Goal: Task Accomplishment & Management: Manage account settings

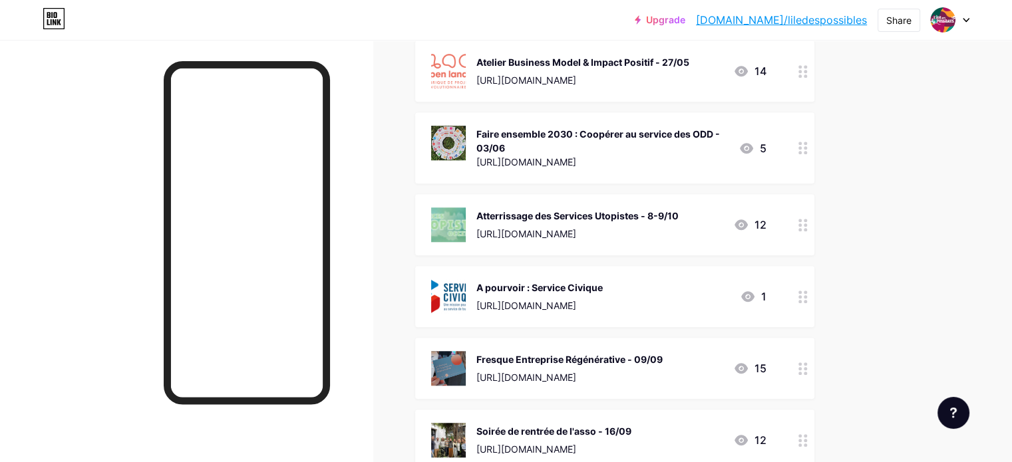
scroll to position [1139, 0]
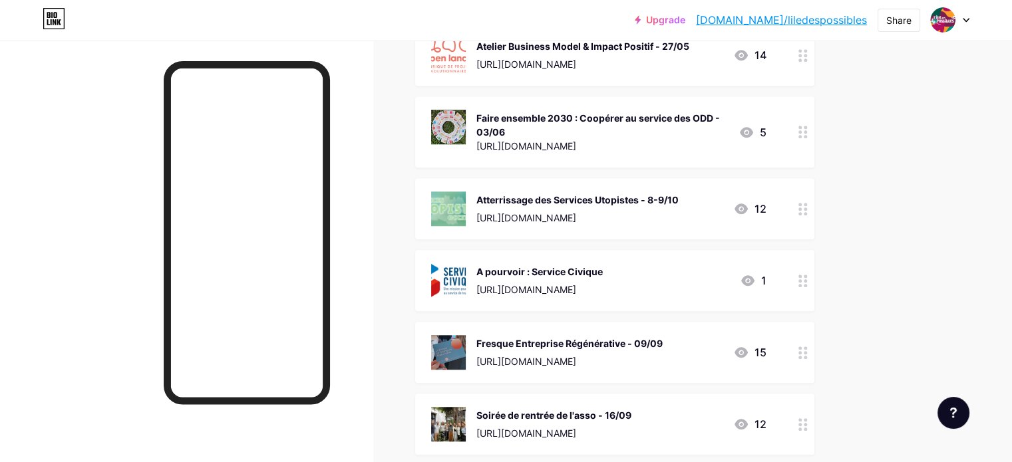
click at [679, 194] on div "Atterrissage des Services Utopistes - 8-9/10" at bounding box center [577, 200] width 202 height 14
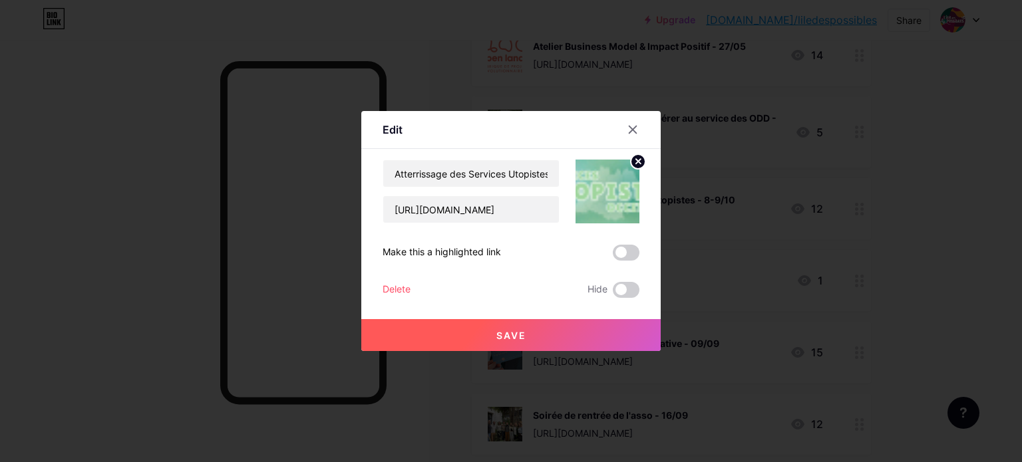
click at [398, 291] on div "Delete" at bounding box center [397, 290] width 28 height 16
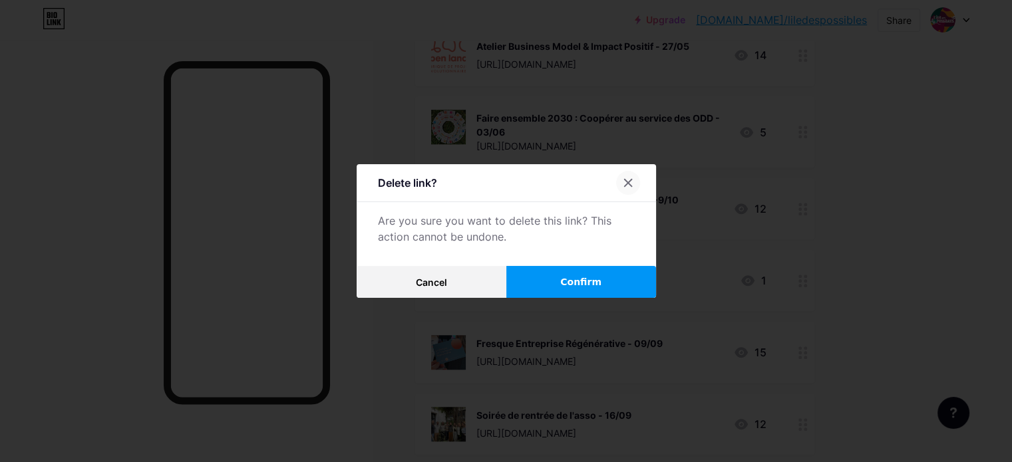
click at [635, 176] on div at bounding box center [628, 183] width 24 height 24
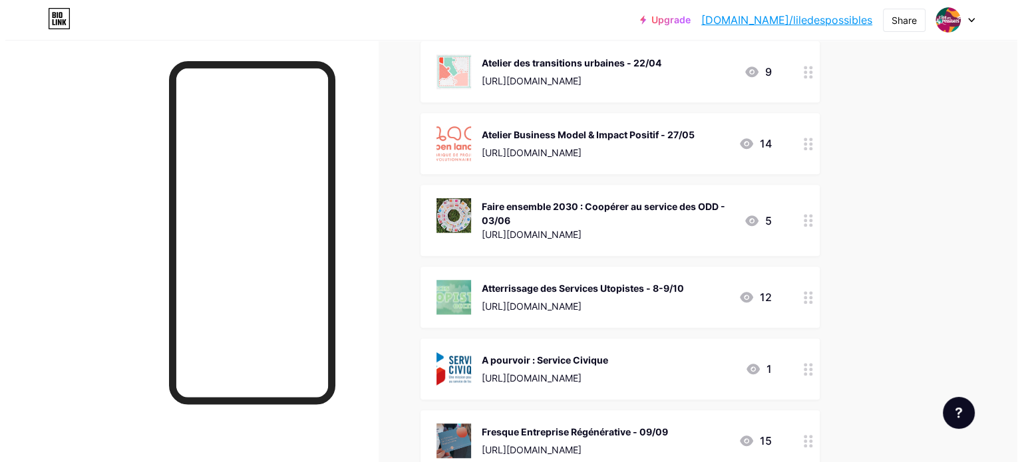
scroll to position [1052, 0]
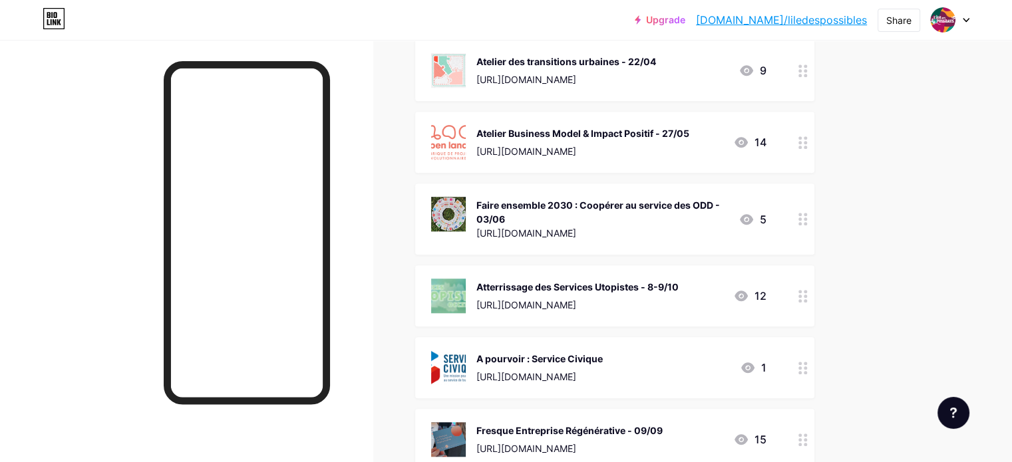
click at [588, 304] on div "[URL][DOMAIN_NAME]" at bounding box center [577, 305] width 202 height 14
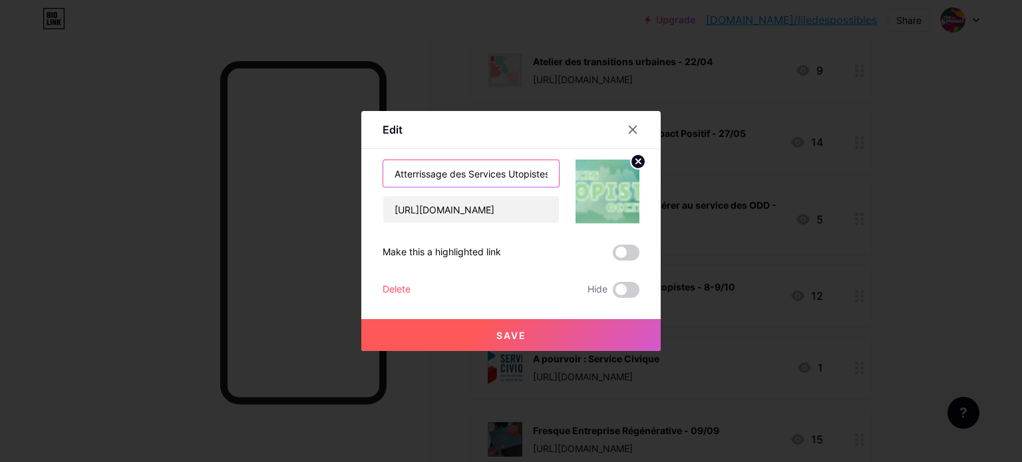
click at [418, 174] on input "Atterrissage des Services Utopistes - 8-9/10" at bounding box center [471, 173] width 176 height 27
type input "Services Utopistes en [GEOGRAPHIC_DATA], court métrage, livret-synthèse"
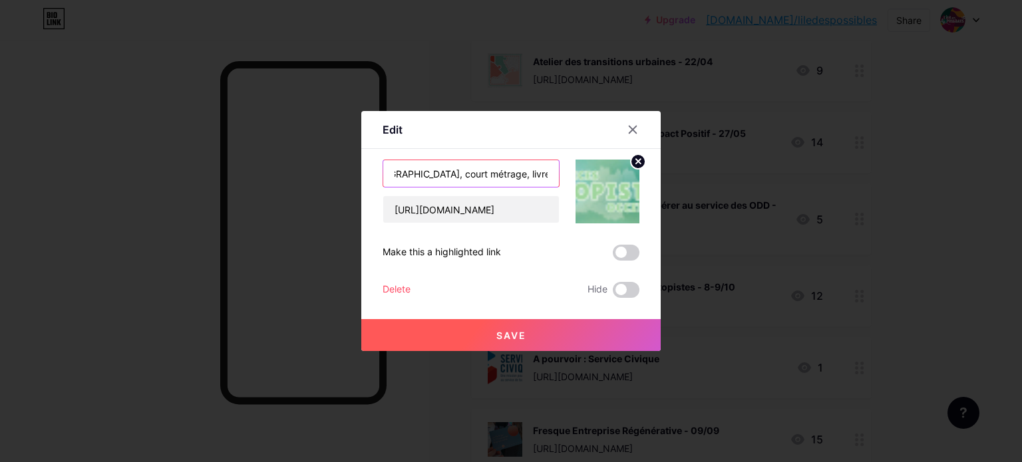
scroll to position [0, 0]
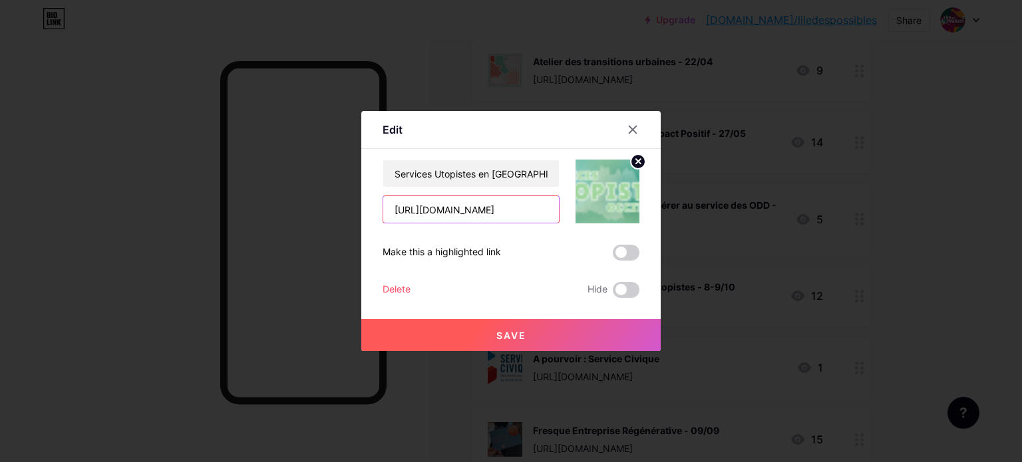
click at [426, 204] on input "[URL][DOMAIN_NAME]" at bounding box center [471, 209] width 176 height 27
paste input "[DOMAIN_NAME][URL]"
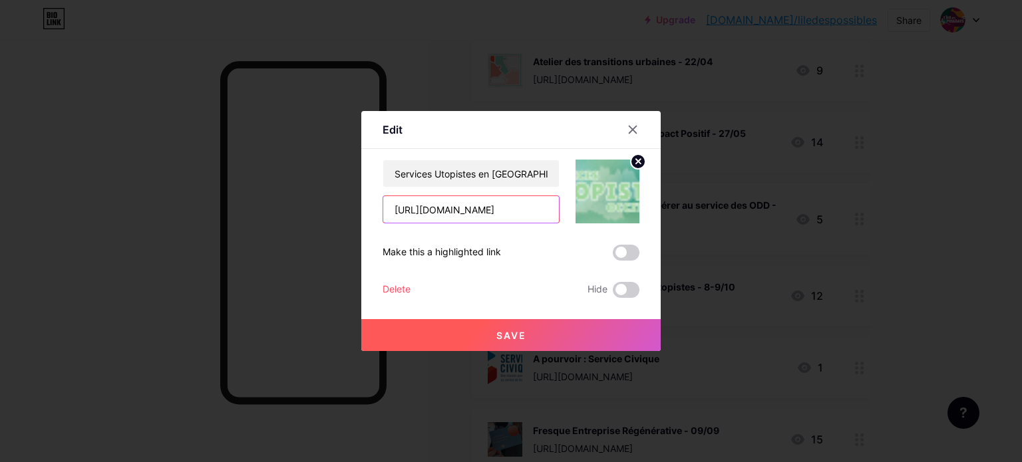
type input "[URL][DOMAIN_NAME]"
click at [505, 332] on span "Save" at bounding box center [511, 335] width 30 height 11
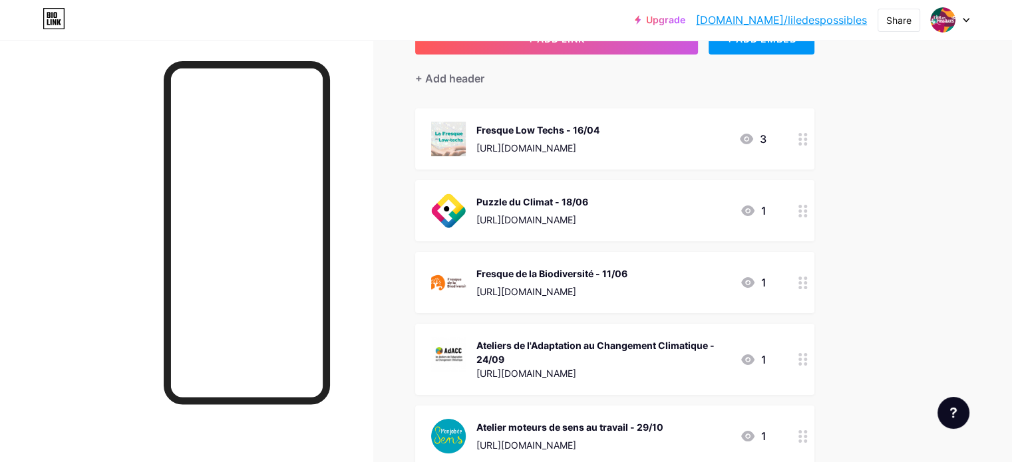
scroll to position [0, 0]
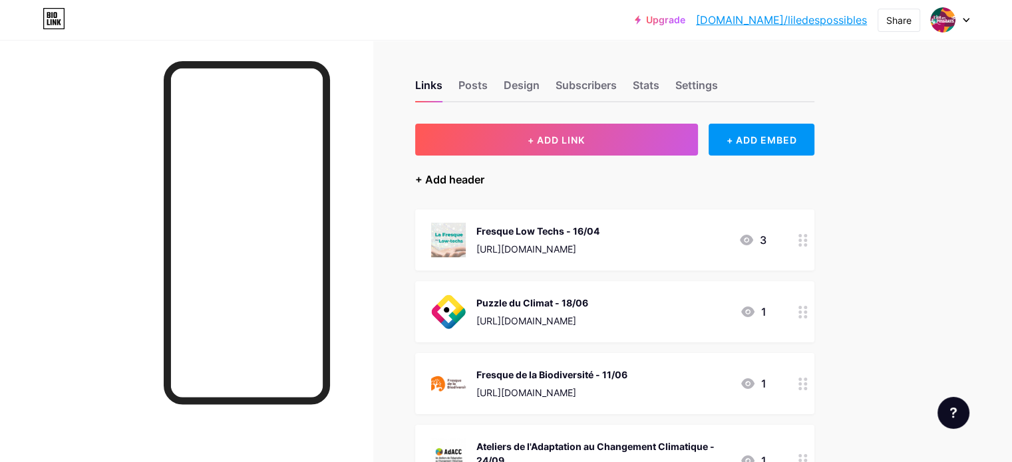
click at [482, 179] on div "+ Add header" at bounding box center [449, 180] width 69 height 16
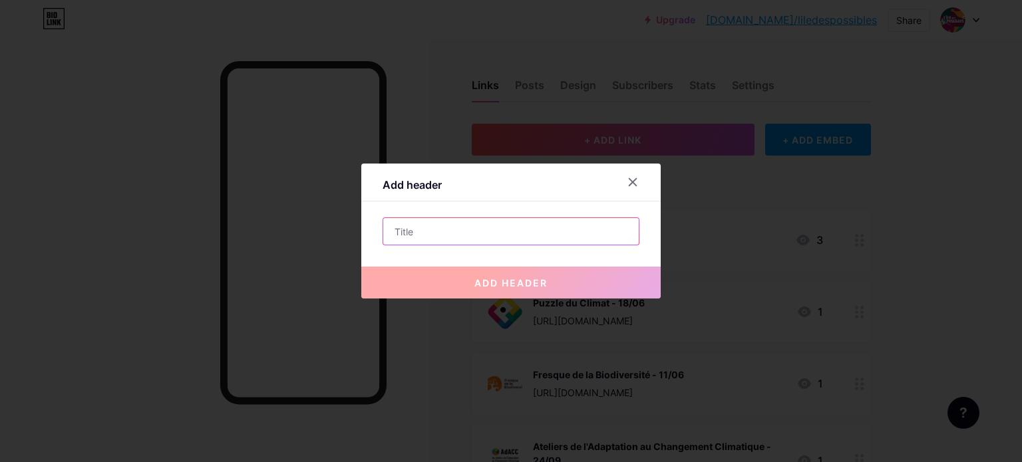
click at [443, 229] on input "text" at bounding box center [510, 231] width 255 height 27
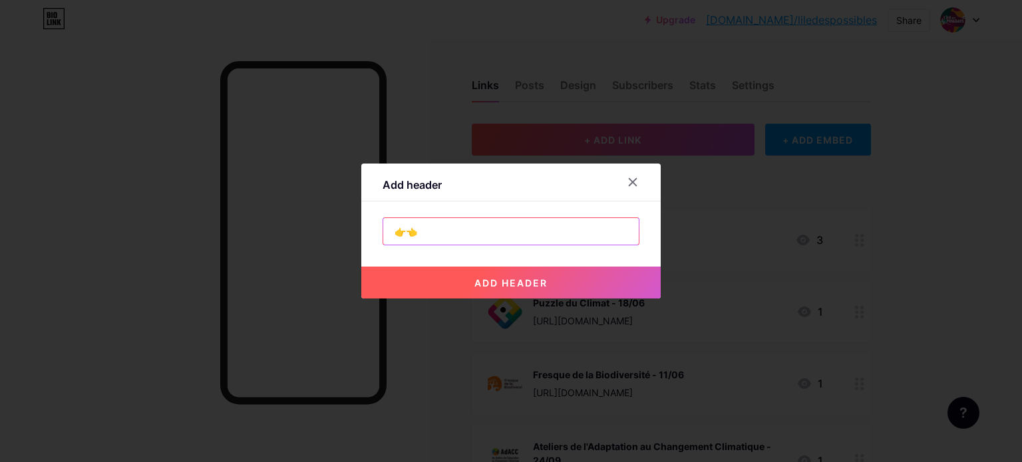
click at [406, 231] on input "👉👈" at bounding box center [510, 231] width 255 height 27
type input "👉Services Utopistes [GEOGRAPHIC_DATA]👈"
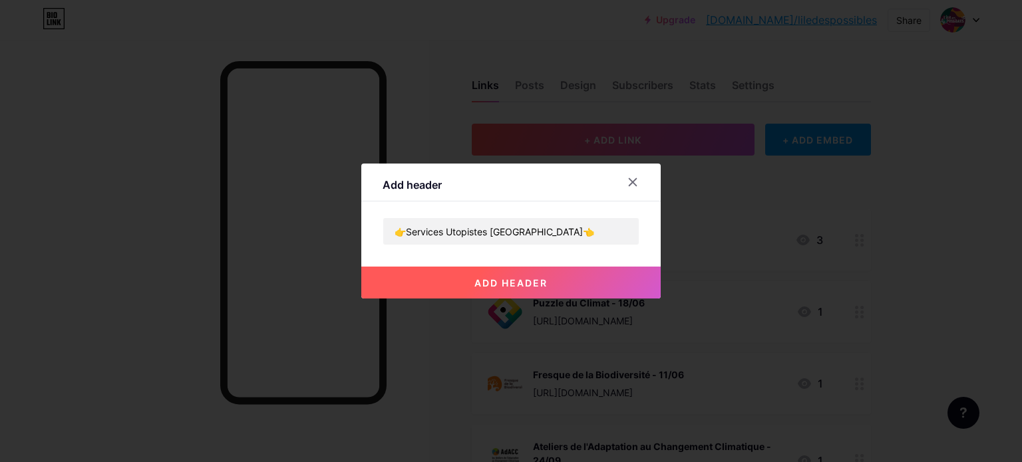
click at [491, 272] on button "add header" at bounding box center [510, 283] width 299 height 32
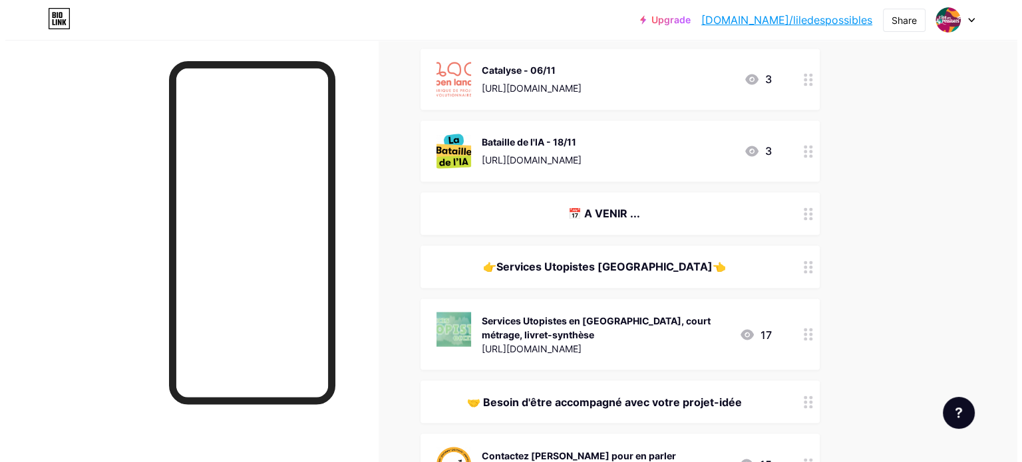
scroll to position [2248, 0]
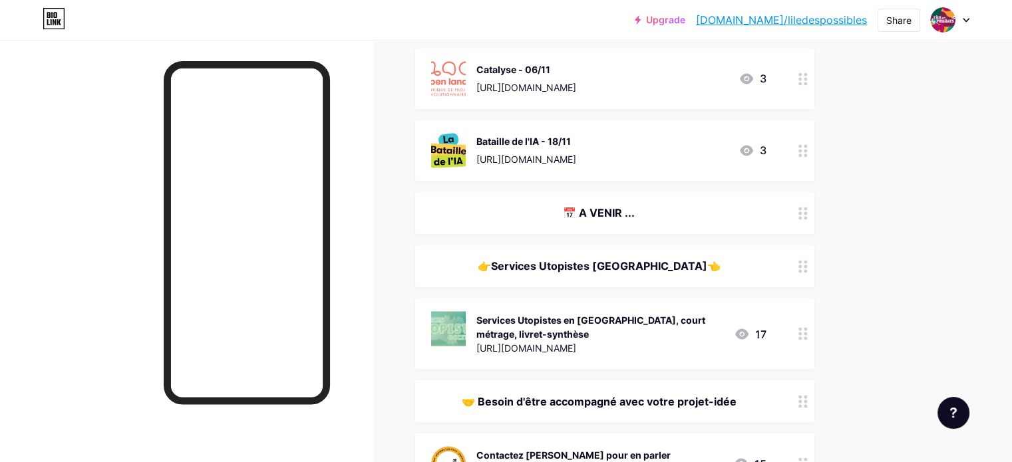
click at [583, 335] on div "Services Utopistes en [GEOGRAPHIC_DATA], court métrage, livret-synthèse" at bounding box center [599, 327] width 247 height 28
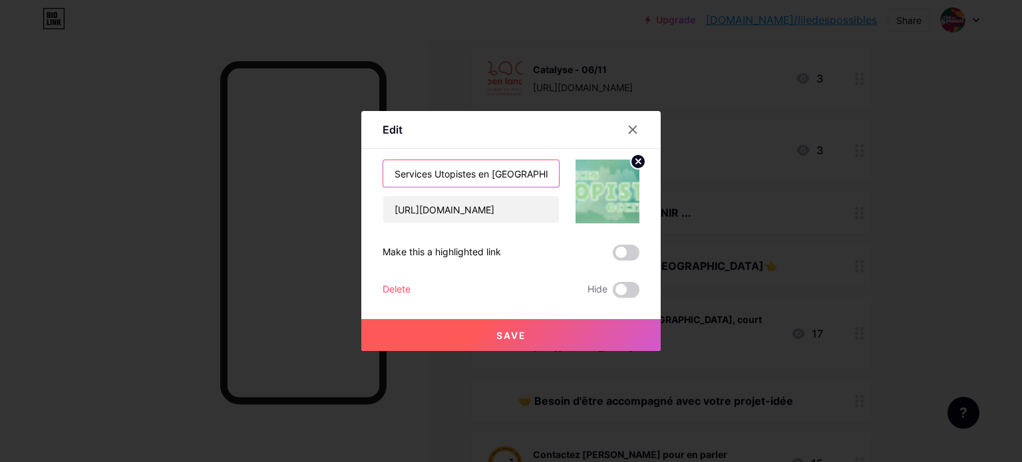
click at [534, 175] on input "Services Utopistes en [GEOGRAPHIC_DATA], court métrage, livret-synthèse" at bounding box center [471, 173] width 176 height 27
click at [479, 178] on input "Être informé, recevoir le court métrage, livret-synthèse" at bounding box center [471, 173] width 176 height 27
type input "Être informé, recevoir le court métrage ou le livret-synthèse"
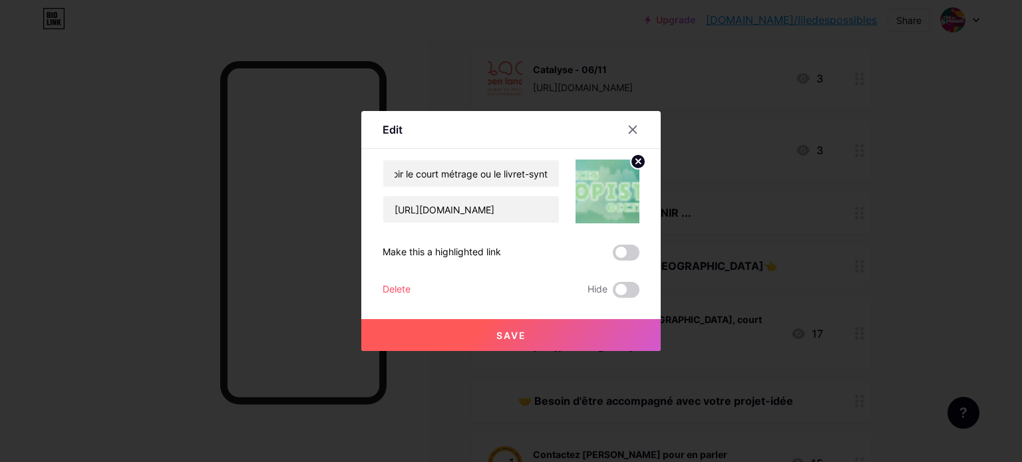
click at [478, 333] on button "Save" at bounding box center [510, 335] width 299 height 32
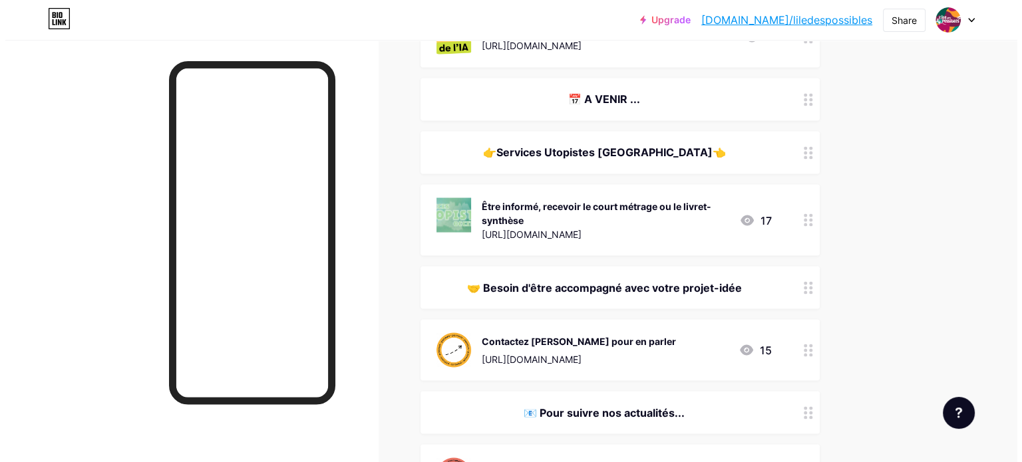
scroll to position [2361, 0]
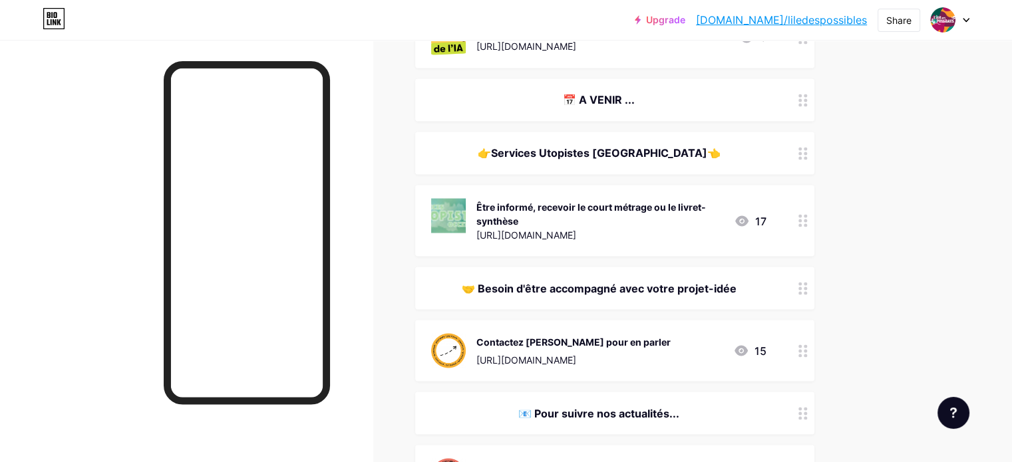
click at [600, 211] on div "Être informé, recevoir le court métrage ou le livret-synthèse" at bounding box center [599, 214] width 247 height 28
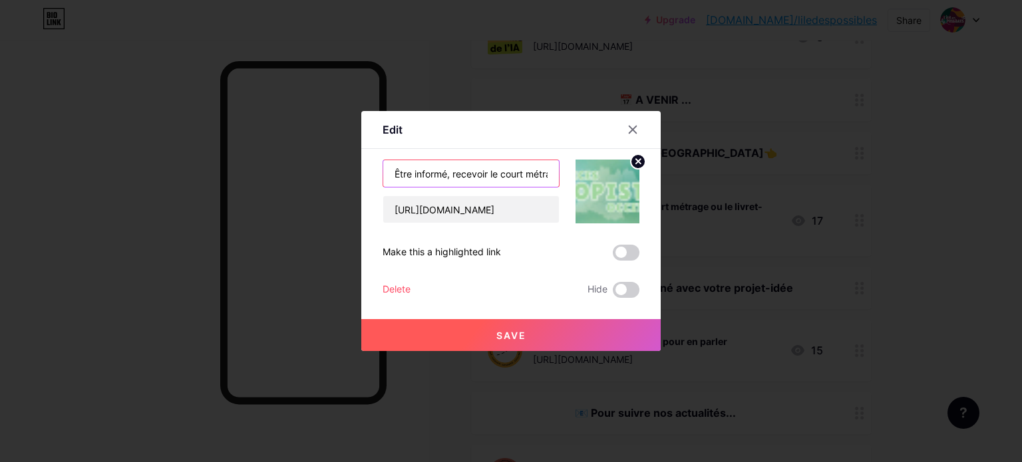
click at [454, 175] on input "Être informé, recevoir le court métrage ou le livret-synthèse" at bounding box center [471, 173] width 176 height 27
type input "Recevoir le court métrage ou le livret-synthèse"
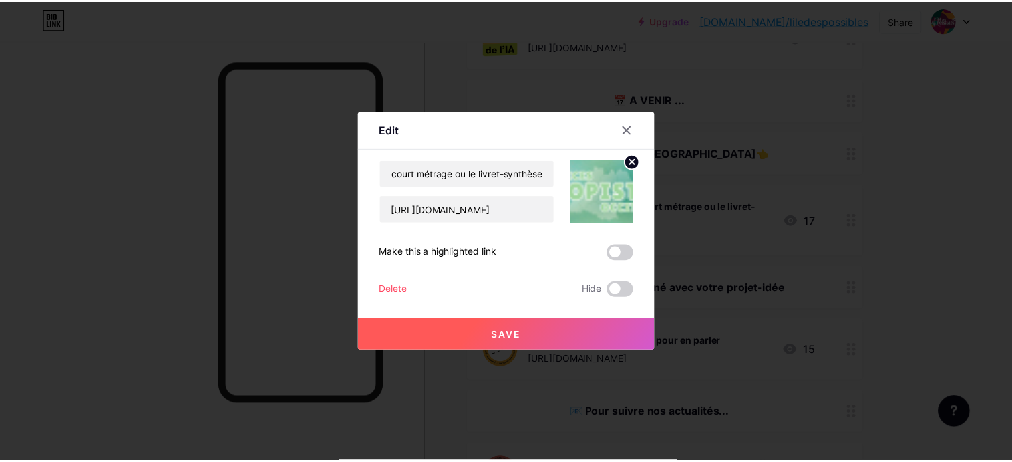
scroll to position [0, 0]
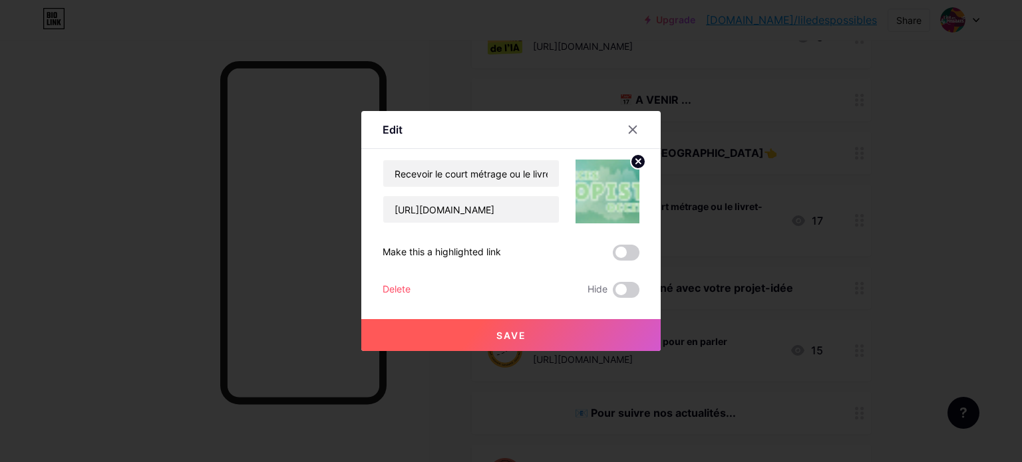
click at [483, 321] on button "Save" at bounding box center [510, 335] width 299 height 32
